Goal: Task Accomplishment & Management: Manage account settings

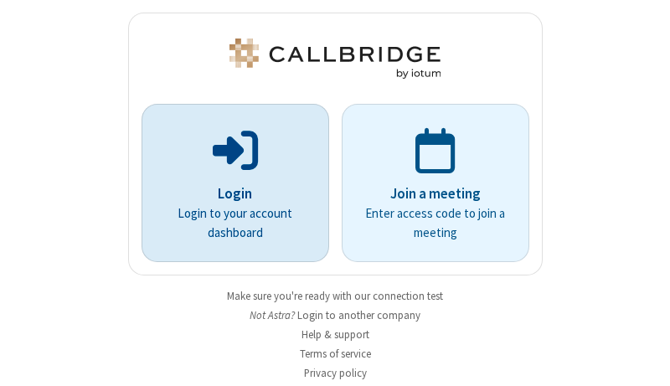
click at [229, 194] on p "Login" at bounding box center [235, 195] width 141 height 22
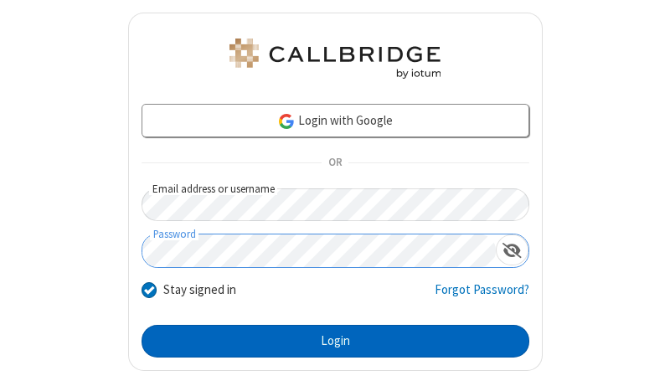
click at [329, 341] on button "Login" at bounding box center [336, 342] width 388 height 34
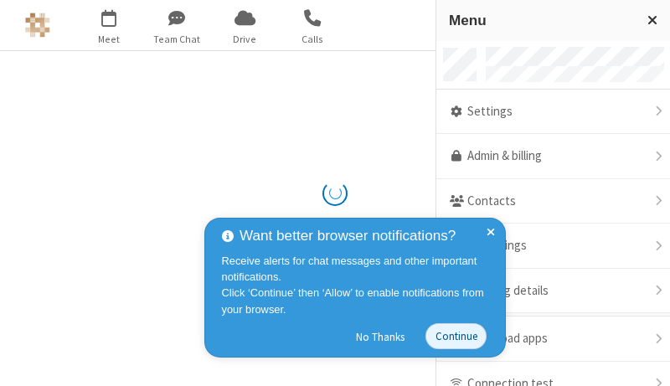
click at [547, 157] on link "Admin & billing" at bounding box center [554, 156] width 234 height 45
